Goal: Task Accomplishment & Management: Use online tool/utility

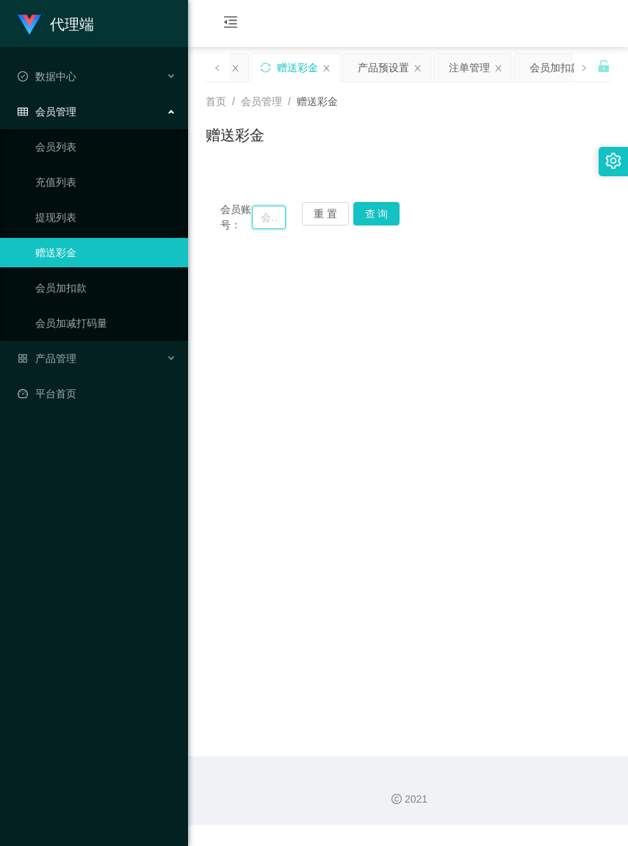
drag, startPoint x: 273, startPoint y: 229, endPoint x: 302, endPoint y: 213, distance: 32.9
click at [273, 229] on input "text" at bounding box center [268, 217] width 33 height 23
click at [308, 210] on button "重 置" at bounding box center [325, 213] width 47 height 23
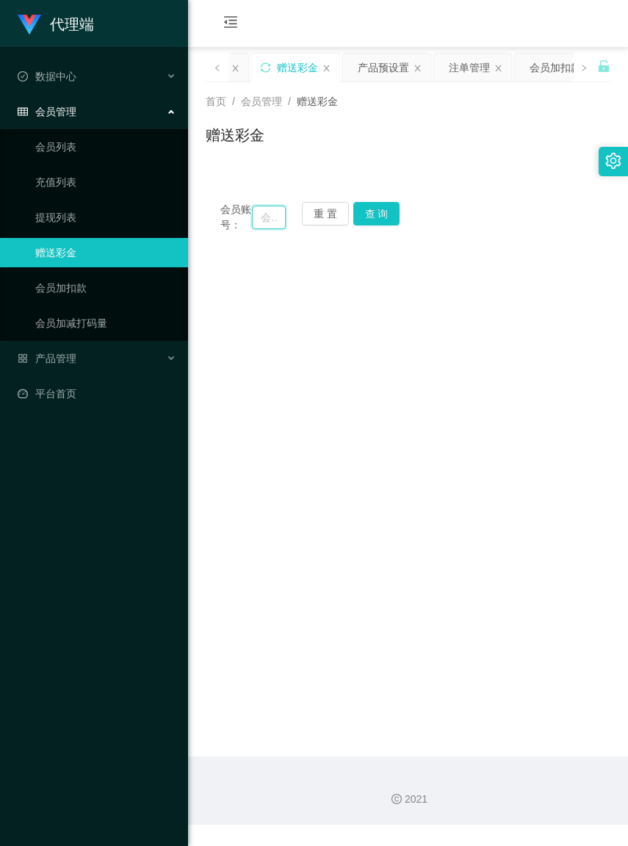
click at [269, 219] on input "text" at bounding box center [268, 217] width 33 height 23
paste input "sophiegoh"
type input "sophiegoh"
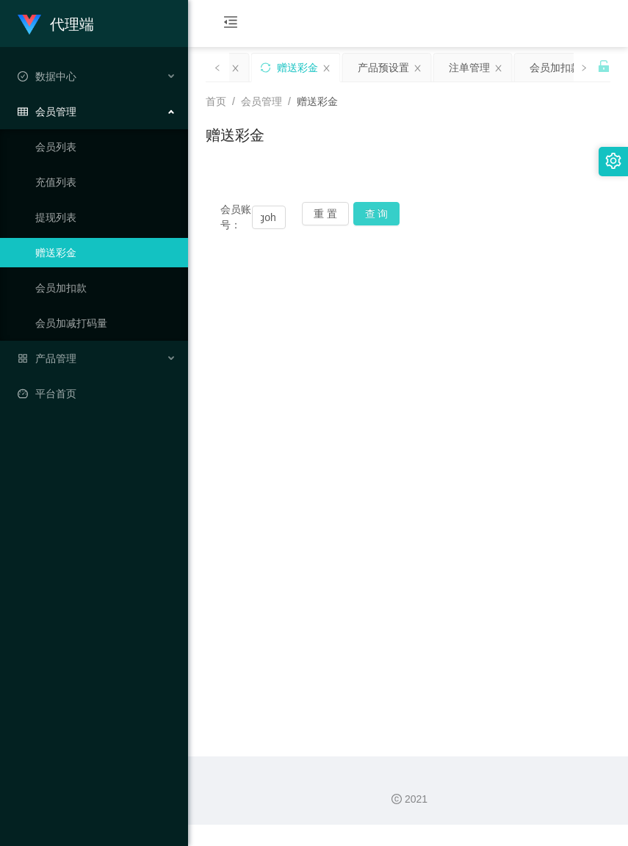
click at [376, 207] on button "查 询" at bounding box center [376, 213] width 47 height 23
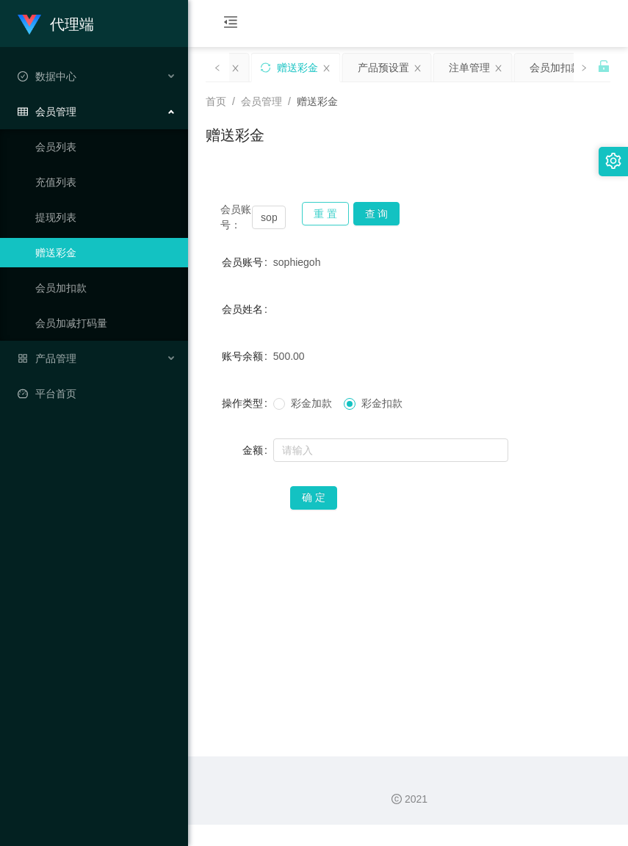
click at [324, 215] on button "重 置" at bounding box center [325, 213] width 47 height 23
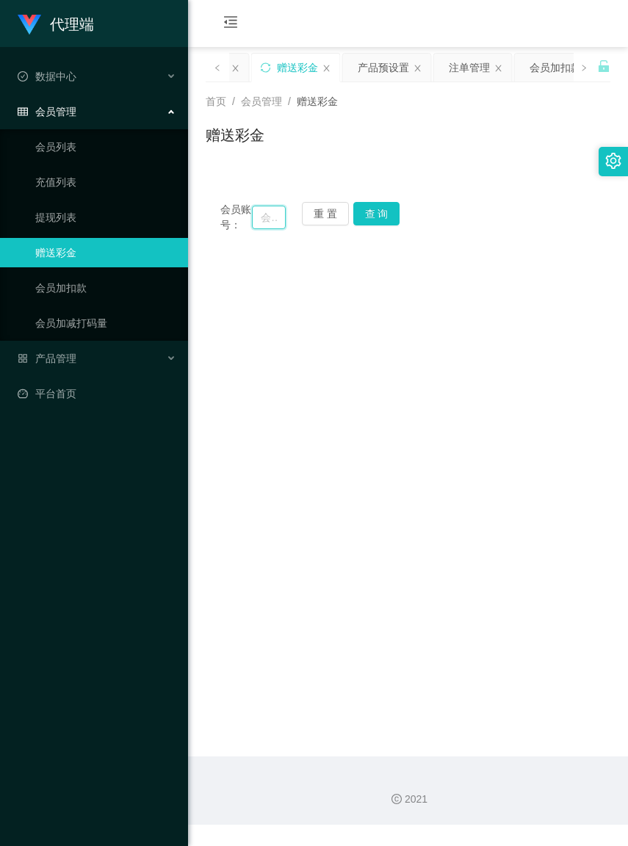
click at [268, 222] on input "text" at bounding box center [268, 217] width 33 height 23
paste input "[URL][DOMAIN_NAME]"
click at [362, 213] on button "查 询" at bounding box center [376, 213] width 47 height 23
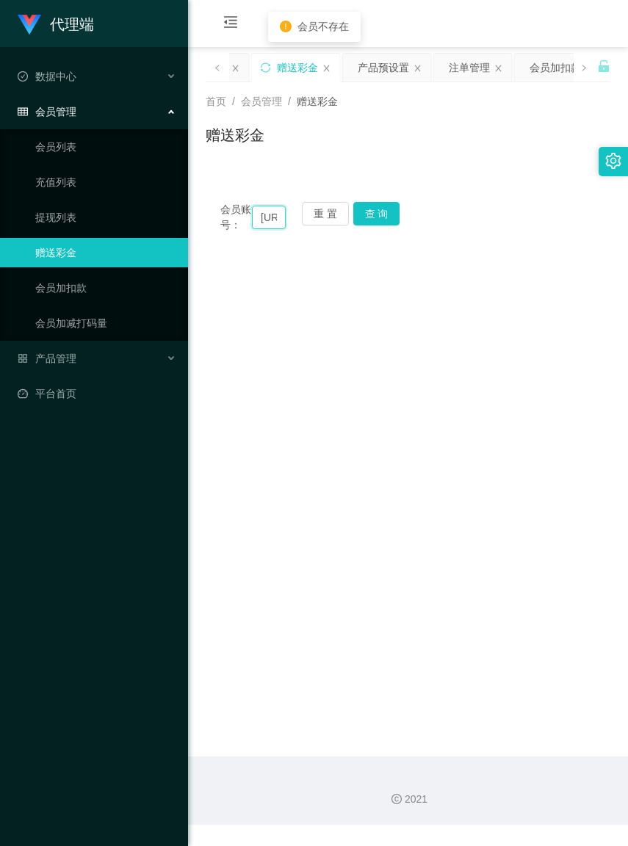
click at [275, 225] on input "[URL][DOMAIN_NAME]" at bounding box center [268, 217] width 33 height 23
click at [275, 225] on input "hp://[DOMAIN_NAME][URL]" at bounding box center [268, 217] width 33 height 23
click at [275, 225] on input "hp:/[DOMAIN_NAME][URL]" at bounding box center [268, 217] width 33 height 23
type input "hp/[DOMAIN_NAME][URL]"
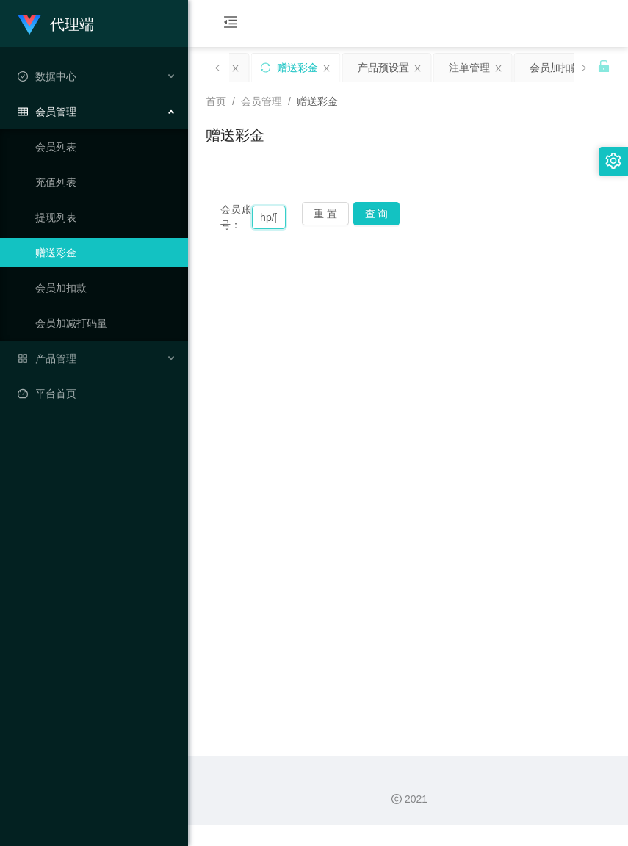
click at [275, 225] on input "hp/[DOMAIN_NAME][URL]" at bounding box center [268, 217] width 33 height 23
click at [275, 225] on input "text" at bounding box center [268, 217] width 33 height 23
drag, startPoint x: 317, startPoint y: 219, endPoint x: 573, endPoint y: 239, distance: 257.0
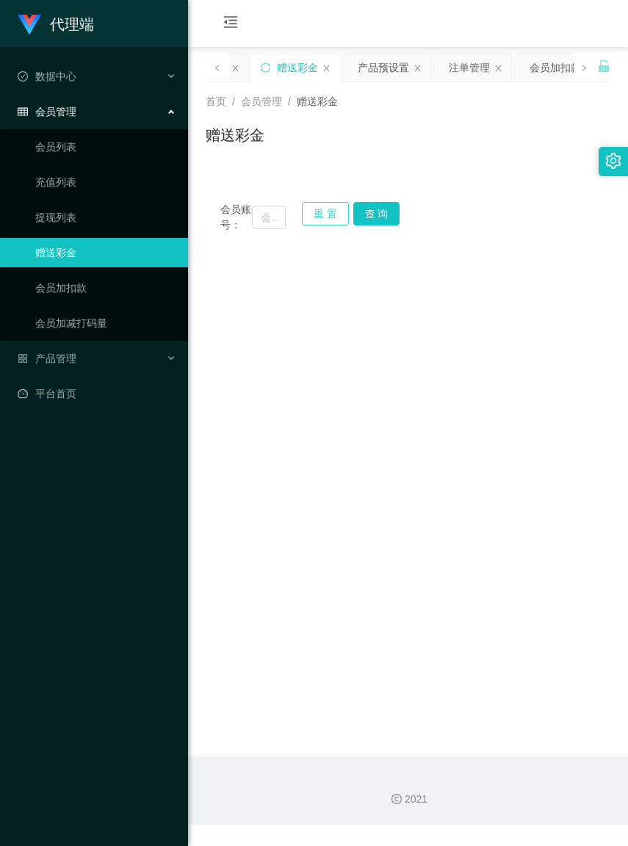
click at [317, 219] on button "重 置" at bounding box center [325, 213] width 47 height 23
click at [261, 221] on input "text" at bounding box center [268, 217] width 33 height 23
click at [255, 221] on input "text" at bounding box center [268, 217] width 33 height 23
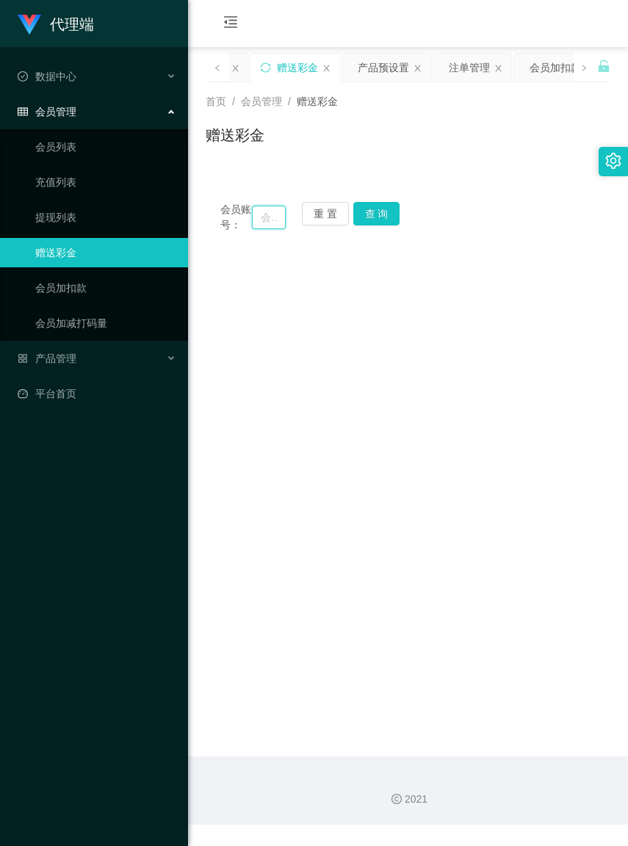
paste input "0183189938"
type input "0183189938"
click at [379, 219] on button "查 询" at bounding box center [376, 213] width 47 height 23
